Goal: Task Accomplishment & Management: Use online tool/utility

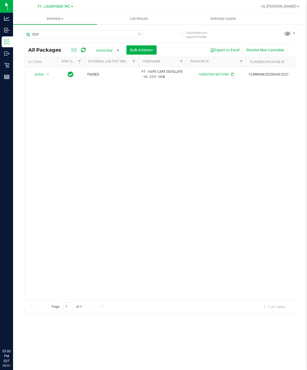
click at [39, 38] on input "CCY" at bounding box center [84, 34] width 120 height 8
type input "3909892838168414"
click at [46, 78] on span "select" at bounding box center [48, 75] width 7 height 8
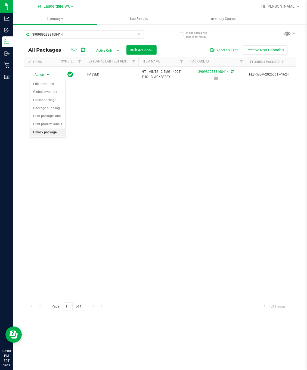
click at [44, 134] on li "Unlock package" at bounding box center [47, 133] width 35 height 8
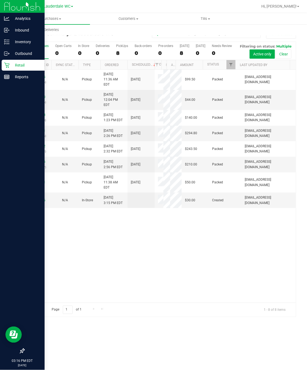
click at [5, 63] on icon at bounding box center [6, 65] width 5 height 5
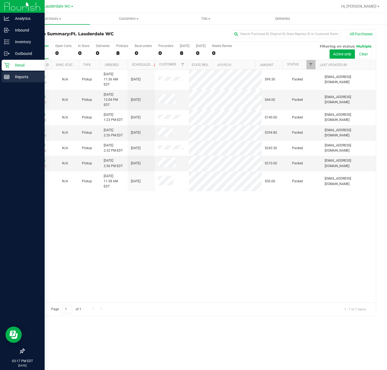
click at [11, 76] on p "Reports" at bounding box center [26, 77] width 33 height 7
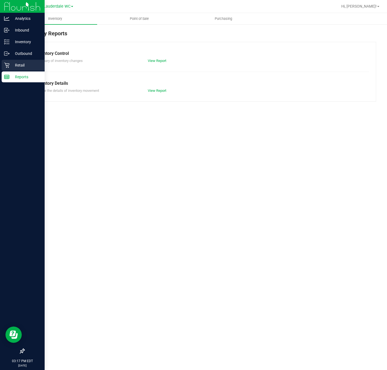
click at [12, 65] on p "Retail" at bounding box center [26, 65] width 33 height 7
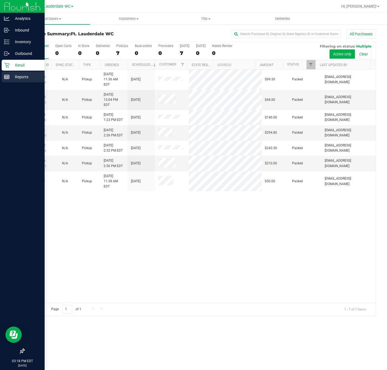
click at [13, 74] on p "Reports" at bounding box center [26, 77] width 33 height 7
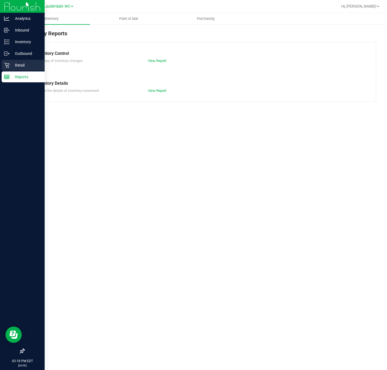
click at [21, 66] on p "Retail" at bounding box center [26, 65] width 33 height 7
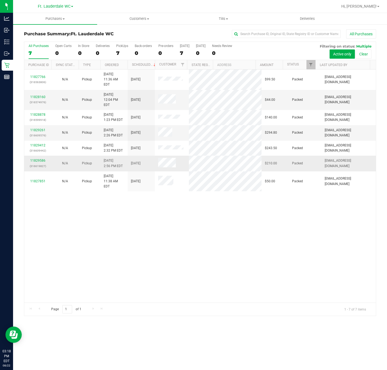
click at [37, 164] on p "(316619827)" at bounding box center [37, 166] width 21 height 5
click at [38, 159] on link "11829586" at bounding box center [37, 161] width 15 height 4
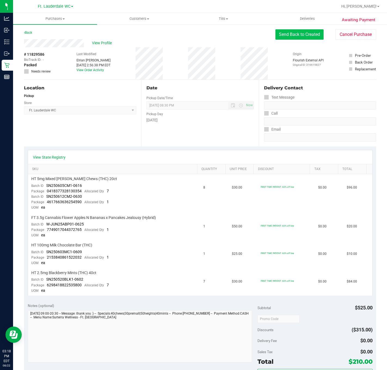
click at [306, 37] on button "Send Back to Created" at bounding box center [299, 34] width 48 height 10
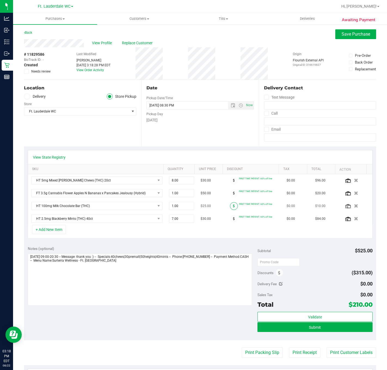
click at [230, 210] on span at bounding box center [234, 206] width 8 height 8
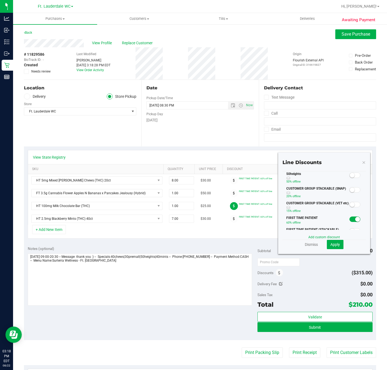
click at [307, 178] on span at bounding box center [354, 175] width 11 height 5
click at [307, 245] on span "Apply" at bounding box center [335, 244] width 10 height 4
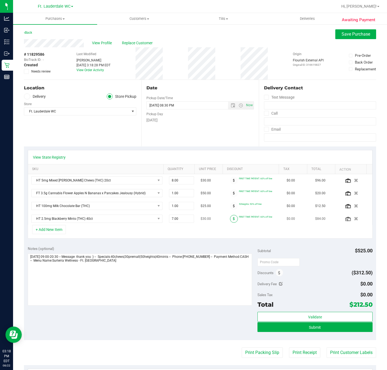
click at [230, 222] on span at bounding box center [234, 219] width 8 height 8
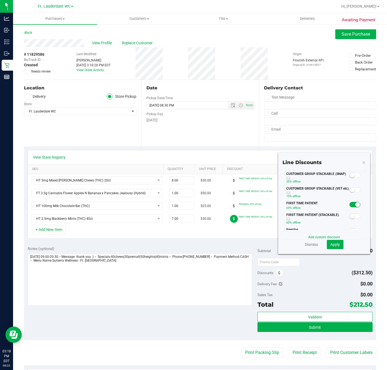
scroll to position [0, 0]
click at [307, 178] on span at bounding box center [354, 175] width 11 height 5
click at [307, 246] on span "Apply" at bounding box center [335, 244] width 10 height 4
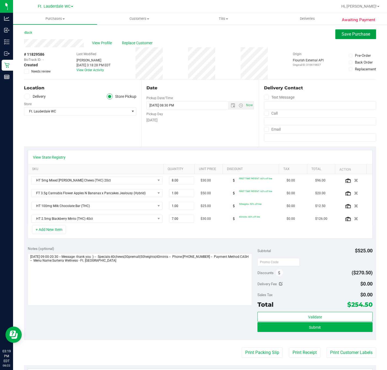
click at [307, 29] on button "Save Purchase" at bounding box center [355, 34] width 41 height 10
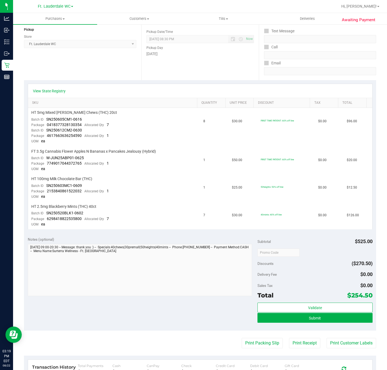
scroll to position [167, 0]
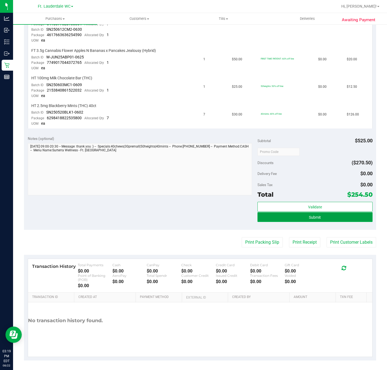
click at [307, 212] on button "Submit" at bounding box center [314, 217] width 115 height 10
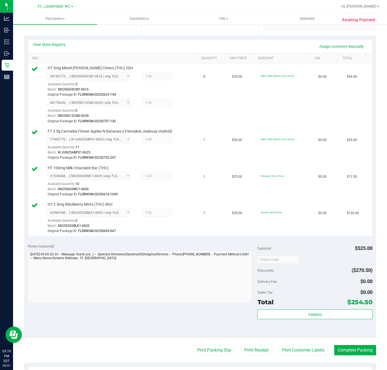
scroll to position [223, 0]
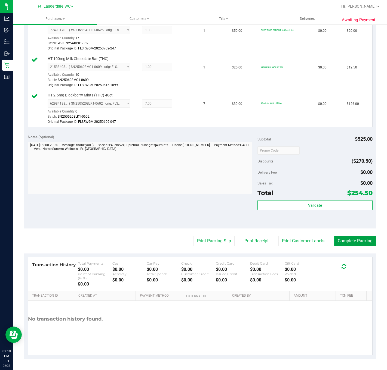
click at [307, 238] on button "Complete Packing" at bounding box center [355, 241] width 42 height 10
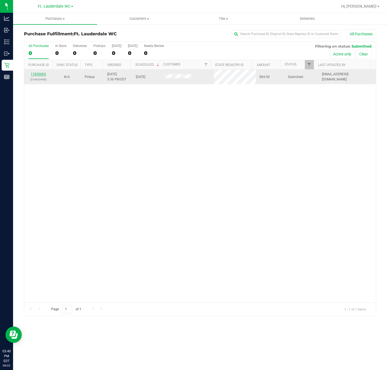
click at [41, 74] on link "11830065" at bounding box center [38, 74] width 15 height 4
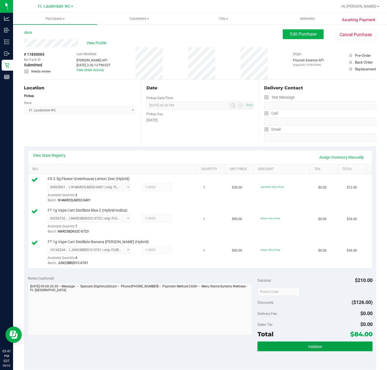
click at [290, 346] on button "Validate" at bounding box center [314, 347] width 115 height 10
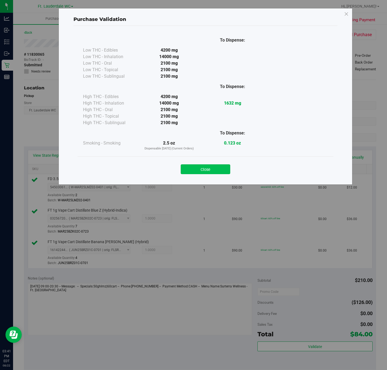
click at [212, 170] on button "Close" at bounding box center [205, 169] width 49 height 10
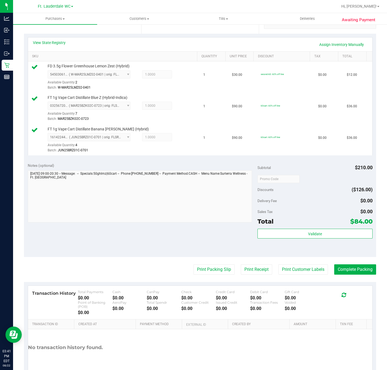
scroll to position [144, 0]
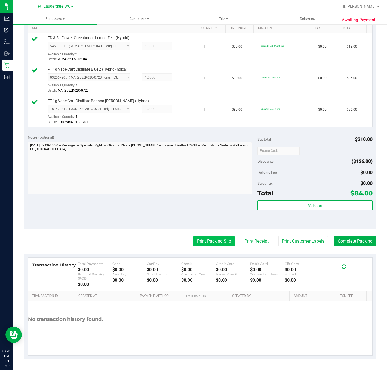
click at [212, 239] on button "Print Packing Slip" at bounding box center [213, 241] width 41 height 10
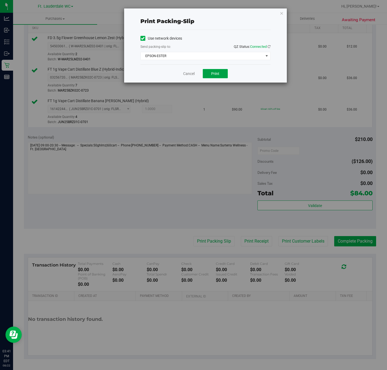
click at [212, 72] on span "Print" at bounding box center [215, 73] width 8 height 4
click at [181, 74] on link "Cancel" at bounding box center [186, 74] width 11 height 6
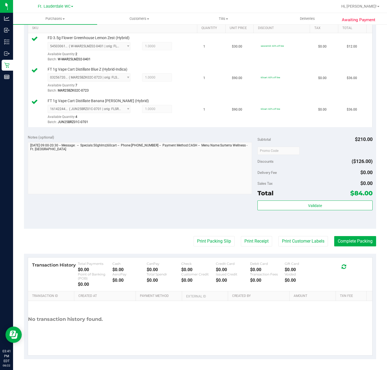
click at [286, 222] on div "Validate" at bounding box center [314, 213] width 115 height 24
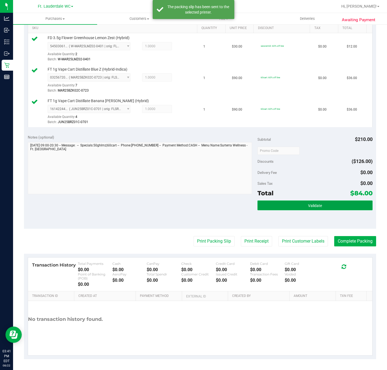
click at [292, 207] on button "Validate" at bounding box center [314, 206] width 115 height 10
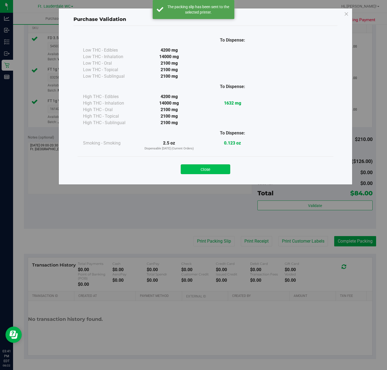
click at [199, 172] on button "Close" at bounding box center [205, 169] width 49 height 10
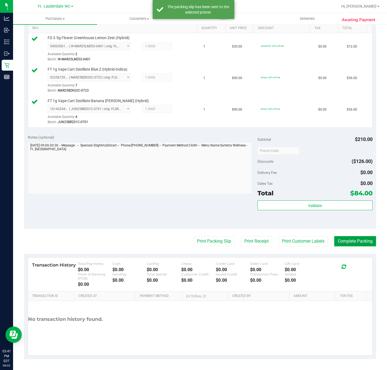
click at [307, 242] on button "Complete Packing" at bounding box center [355, 241] width 42 height 10
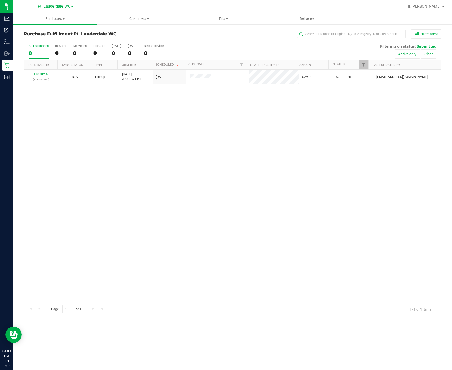
click at [92, 111] on div "11830297 (316644440) N/A Pickup [DATE] 4:02 PM EDT 8/22/2025 $29.00 Submitted […" at bounding box center [232, 186] width 416 height 233
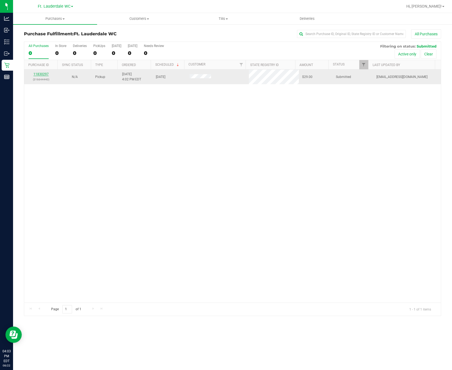
click at [42, 74] on link "11830297" at bounding box center [40, 74] width 15 height 4
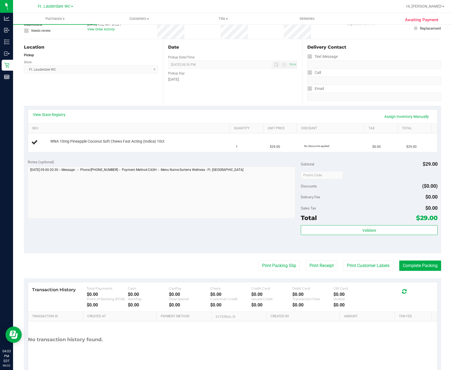
scroll to position [34, 0]
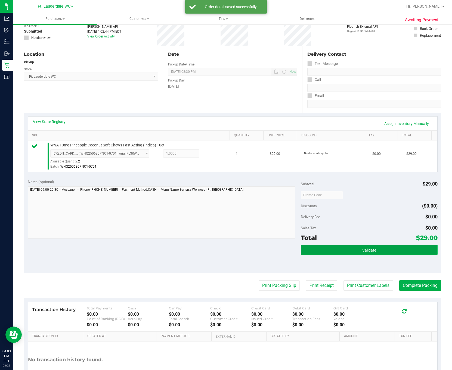
click at [307, 247] on button "Validate" at bounding box center [369, 250] width 136 height 10
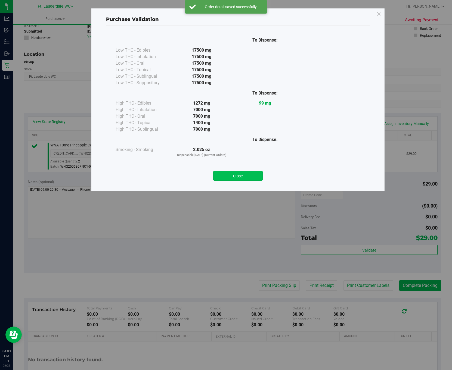
click at [247, 176] on button "Close" at bounding box center [237, 176] width 49 height 10
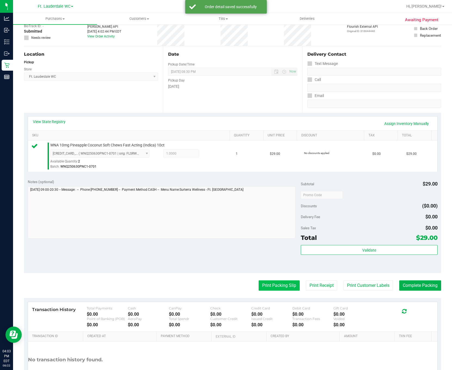
click at [272, 287] on button "Print Packing Slip" at bounding box center [279, 286] width 41 height 10
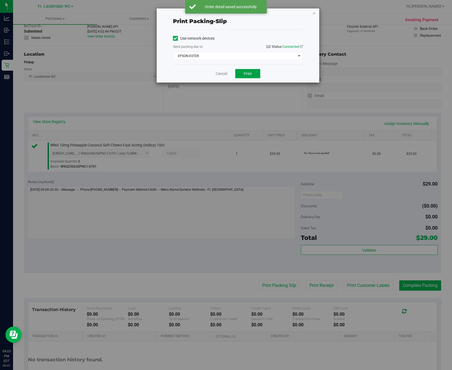
click at [242, 76] on button "Print" at bounding box center [247, 73] width 25 height 9
click at [307, 15] on icon "button" at bounding box center [314, 13] width 4 height 7
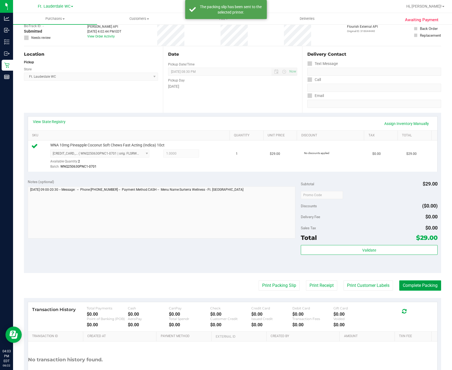
click at [307, 287] on button "Complete Packing" at bounding box center [420, 286] width 42 height 10
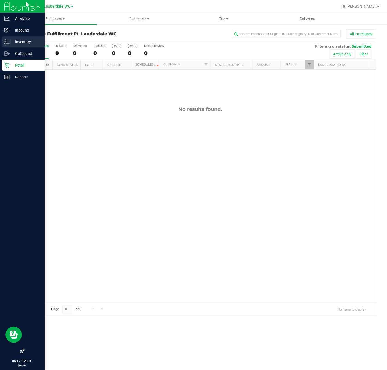
click at [5, 43] on icon at bounding box center [4, 43] width 1 height 1
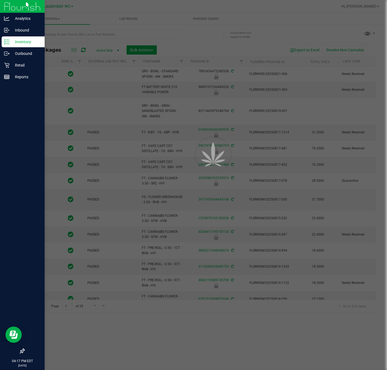
click at [61, 39] on div at bounding box center [193, 185] width 387 height 370
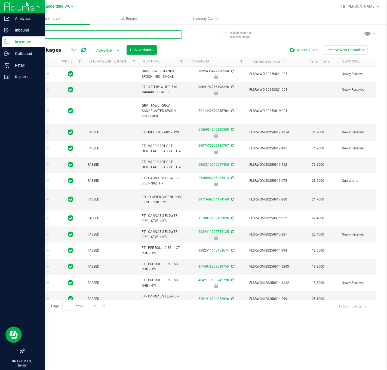
click at [54, 33] on input "text" at bounding box center [103, 34] width 158 height 8
type input "DSC"
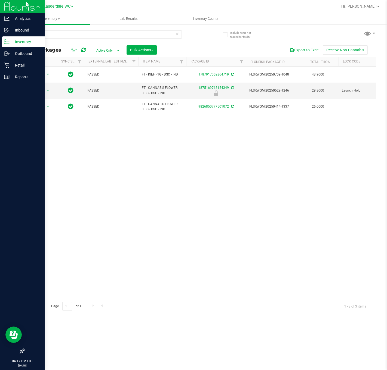
click at [149, 174] on div "Action Action Adjust qty Create package Edit attributes Global inventory Locate…" at bounding box center [199, 183] width 351 height 233
